Goal: Communication & Community: Answer question/provide support

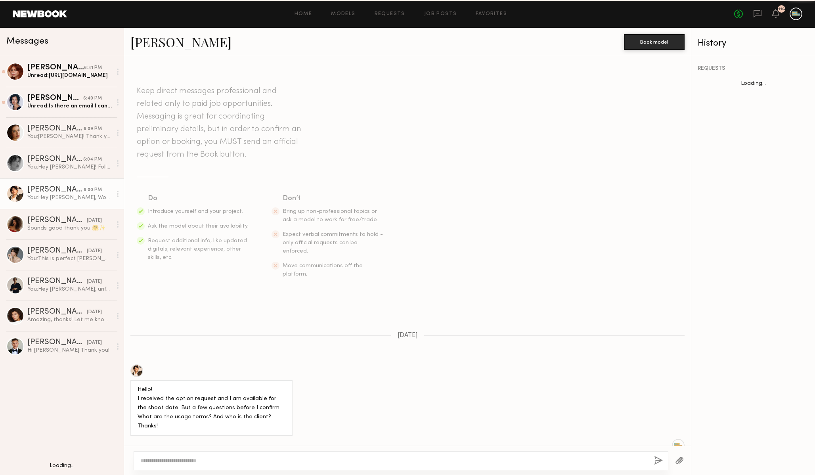
scroll to position [297, 0]
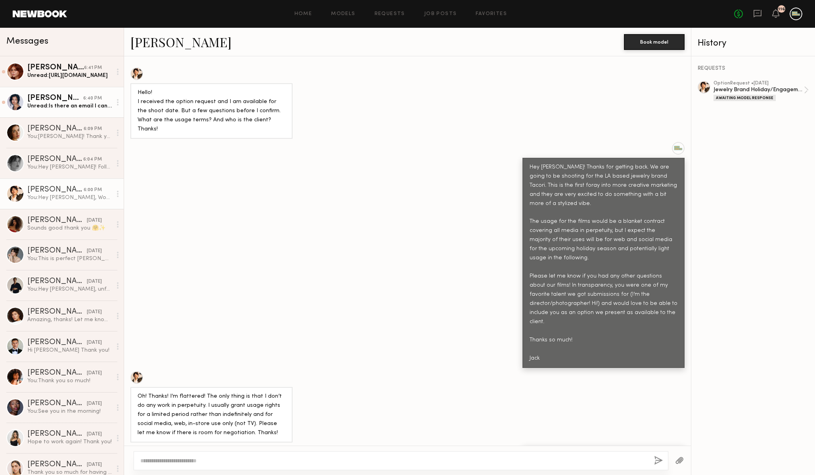
click at [79, 107] on div "Unread: Is there an email I can send my tape to? :)" at bounding box center [69, 106] width 84 height 8
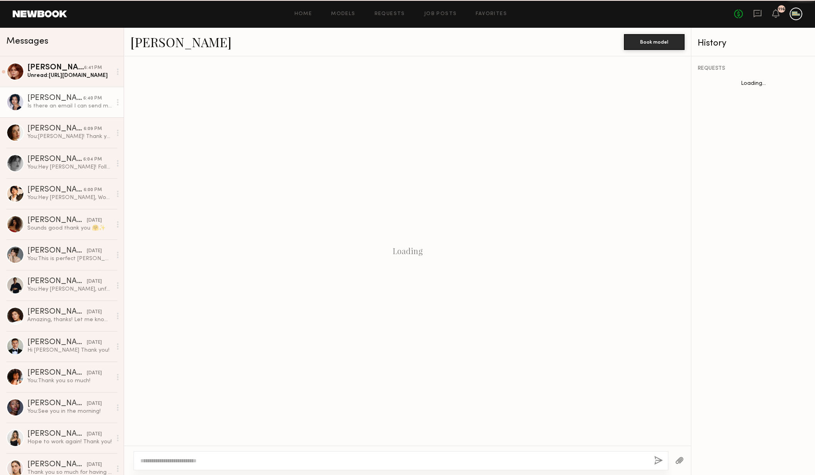
scroll to position [224, 0]
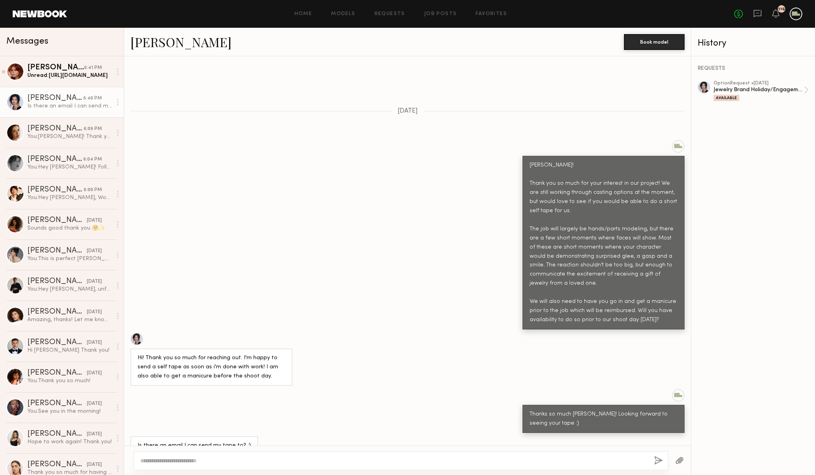
click at [304, 462] on textarea at bounding box center [394, 461] width 508 height 8
type textarea "**********"
click at [657, 458] on button "button" at bounding box center [658, 461] width 9 height 10
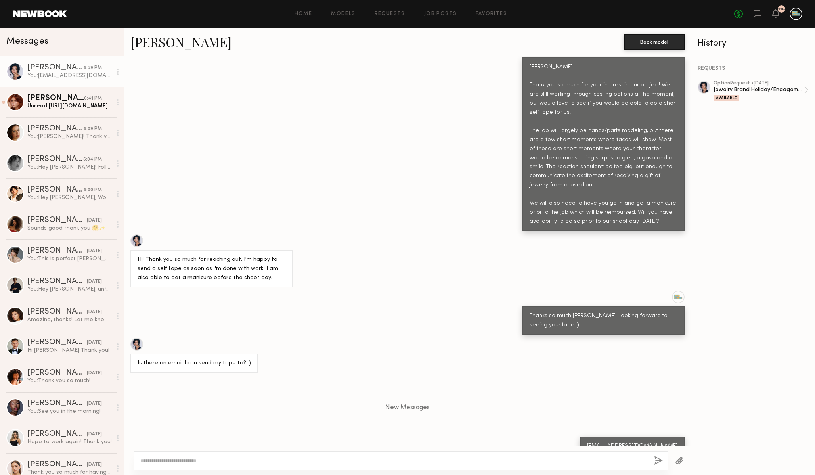
scroll to position [372, 0]
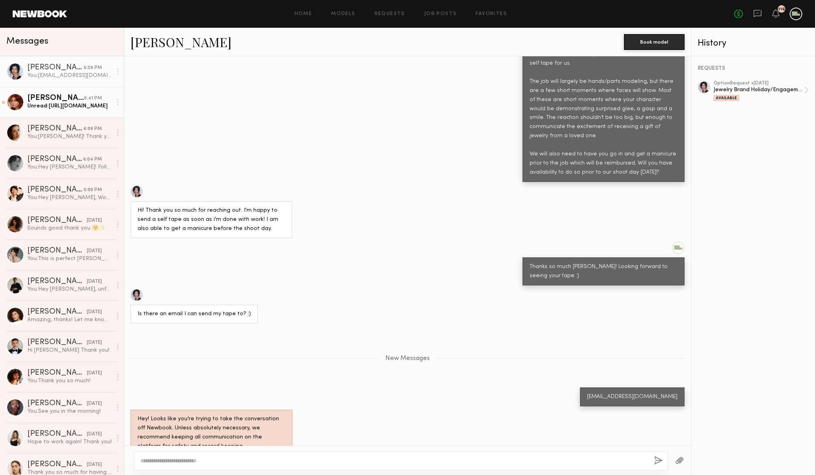
click at [56, 99] on div "[PERSON_NAME]" at bounding box center [55, 98] width 57 height 8
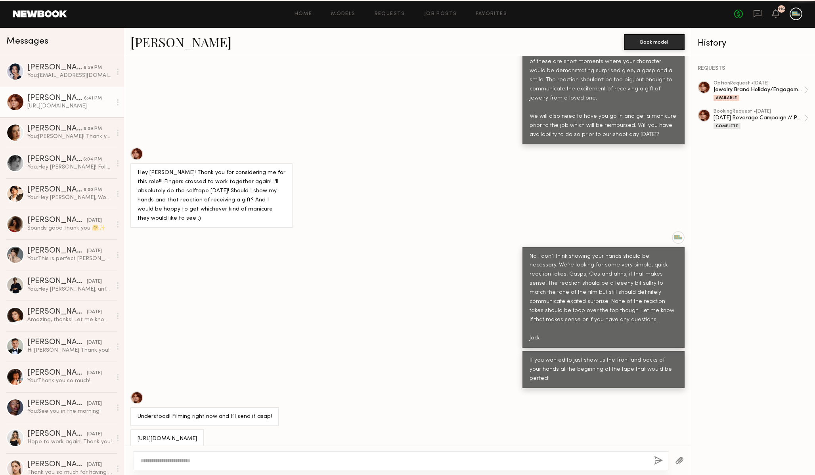
scroll to position [531, 0]
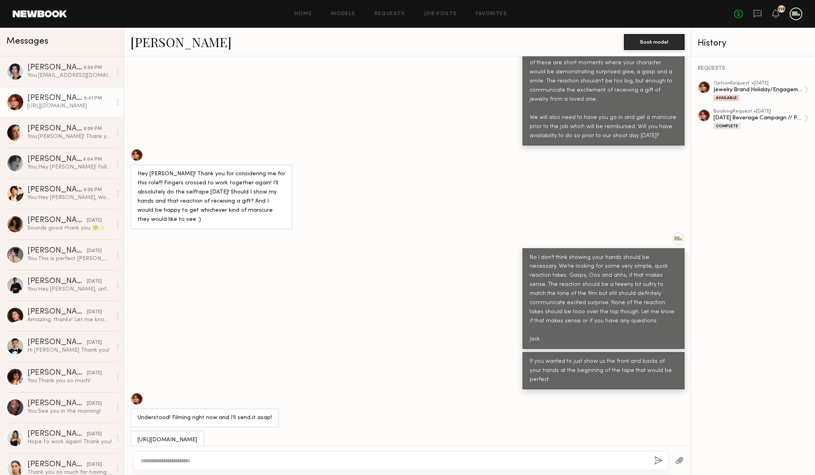
drag, startPoint x: 138, startPoint y: 420, endPoint x: 220, endPoint y: 434, distance: 83.6
click at [197, 436] on div "[URL][DOMAIN_NAME]" at bounding box center [167, 440] width 59 height 9
copy div "[URL][DOMAIN_NAME]"
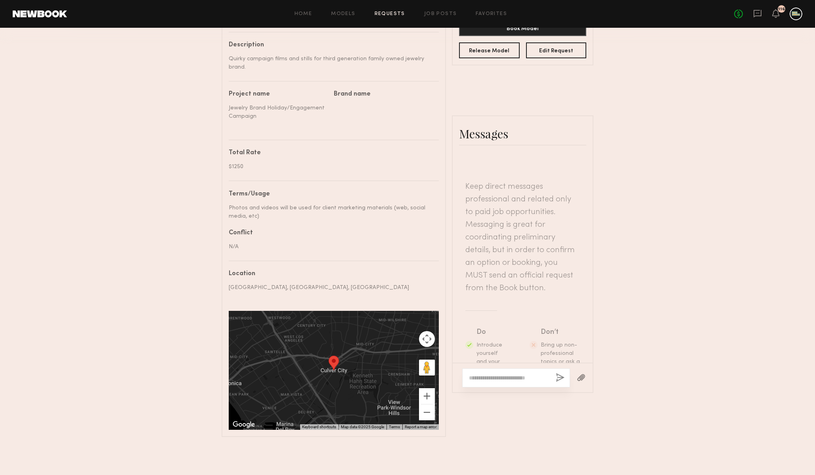
scroll to position [673, 0]
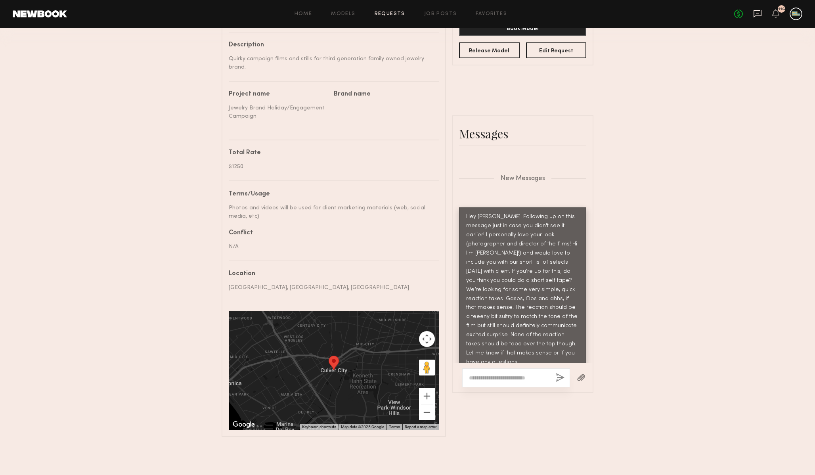
click at [759, 16] on icon at bounding box center [758, 14] width 8 height 8
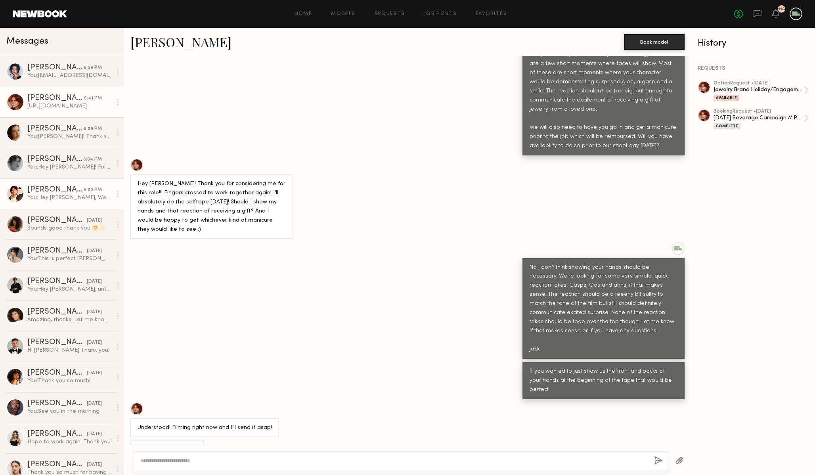
click at [49, 190] on div "[PERSON_NAME]" at bounding box center [55, 190] width 56 height 8
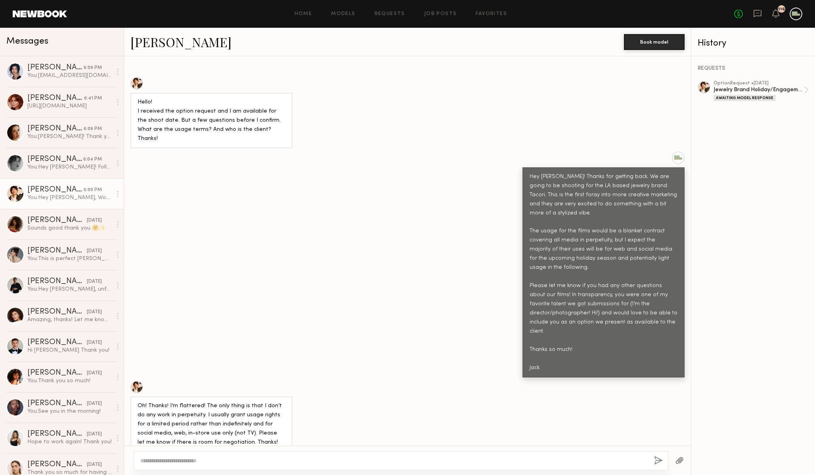
scroll to position [297, 0]
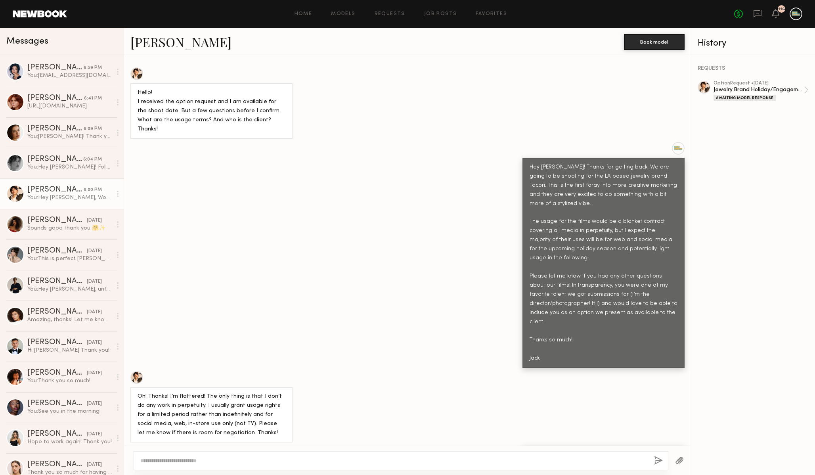
click at [136, 371] on div at bounding box center [136, 377] width 13 height 13
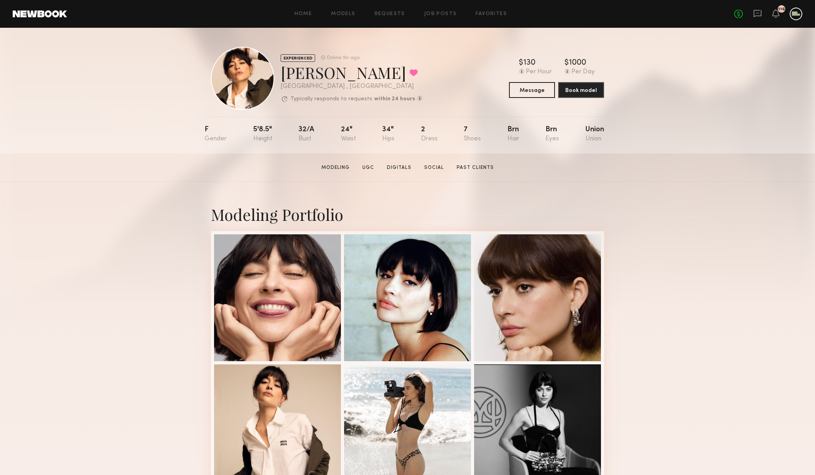
click at [280, 217] on div "Modeling Portfolio" at bounding box center [407, 214] width 393 height 21
click at [280, 216] on div "Modeling Portfolio" at bounding box center [407, 214] width 393 height 21
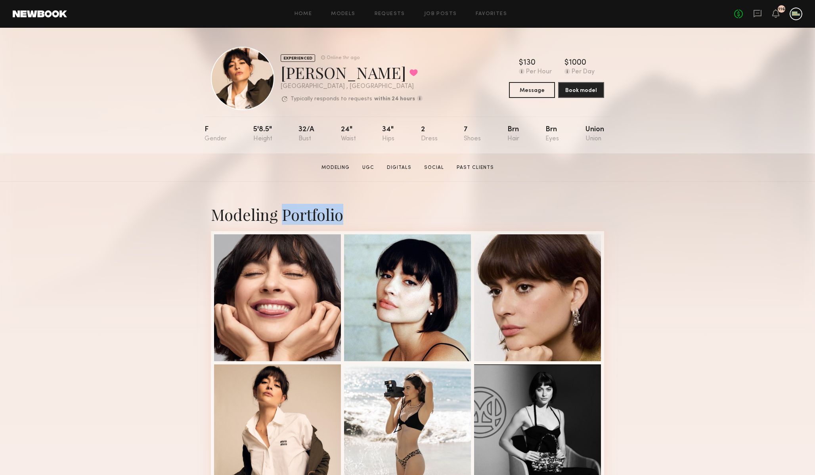
click at [280, 216] on div "Modeling Portfolio" at bounding box center [407, 214] width 393 height 21
click at [759, 13] on icon at bounding box center [757, 13] width 9 height 9
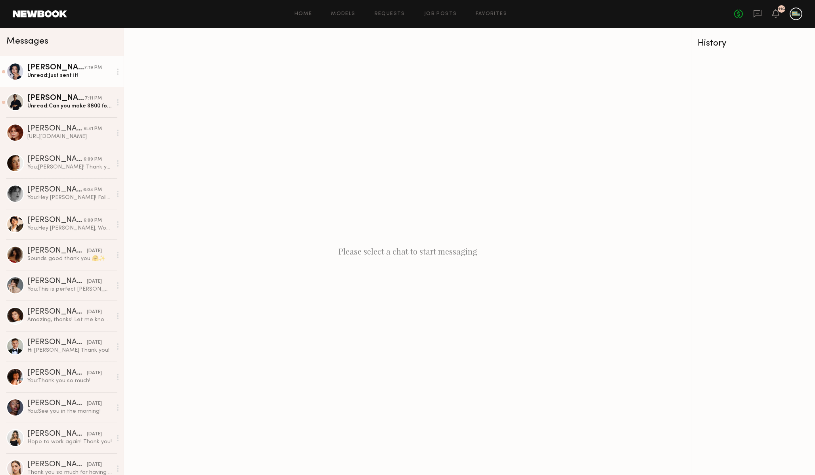
click at [62, 72] on div "Unread: Just sent it!" at bounding box center [69, 76] width 84 height 8
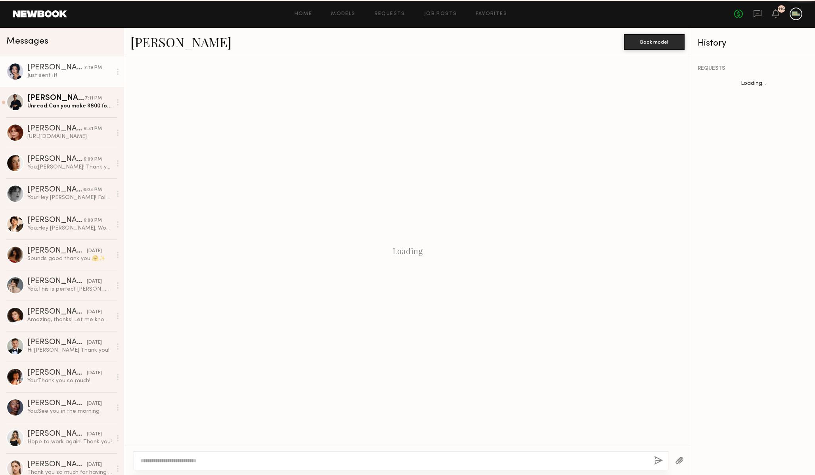
scroll to position [350, 0]
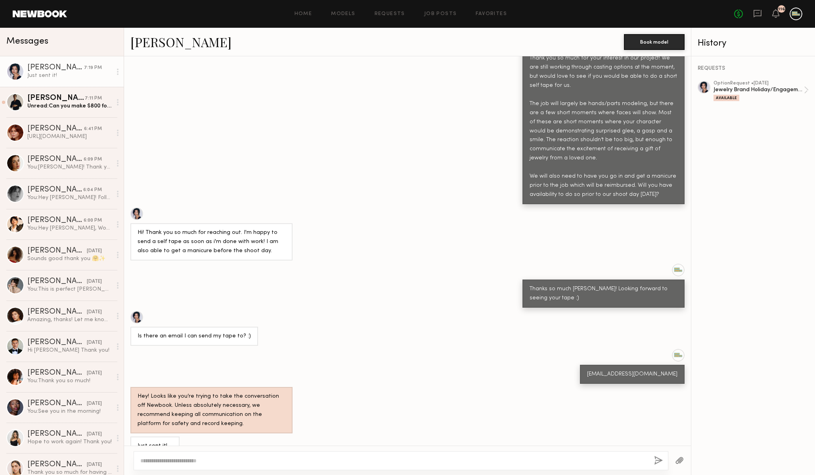
click at [233, 465] on div at bounding box center [401, 460] width 535 height 19
click at [234, 461] on textarea at bounding box center [394, 461] width 508 height 8
type textarea "**********"
click at [655, 455] on div "**********" at bounding box center [401, 460] width 535 height 19
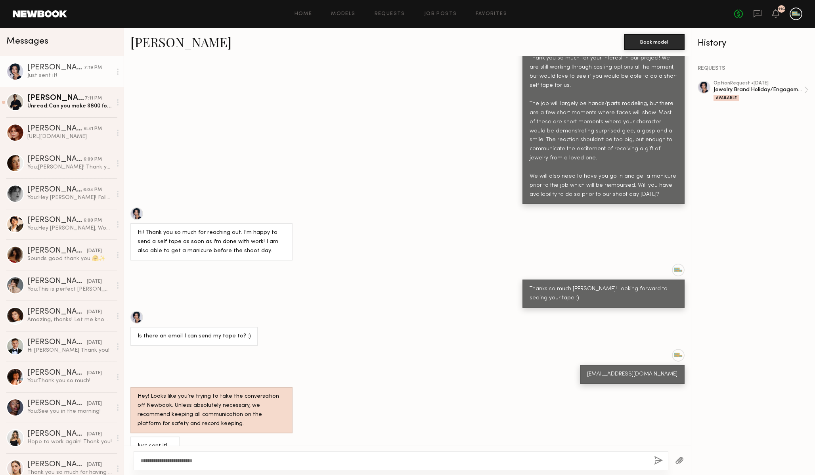
click at [655, 456] on button "button" at bounding box center [658, 461] width 9 height 10
